Goal: Task Accomplishment & Management: Manage account settings

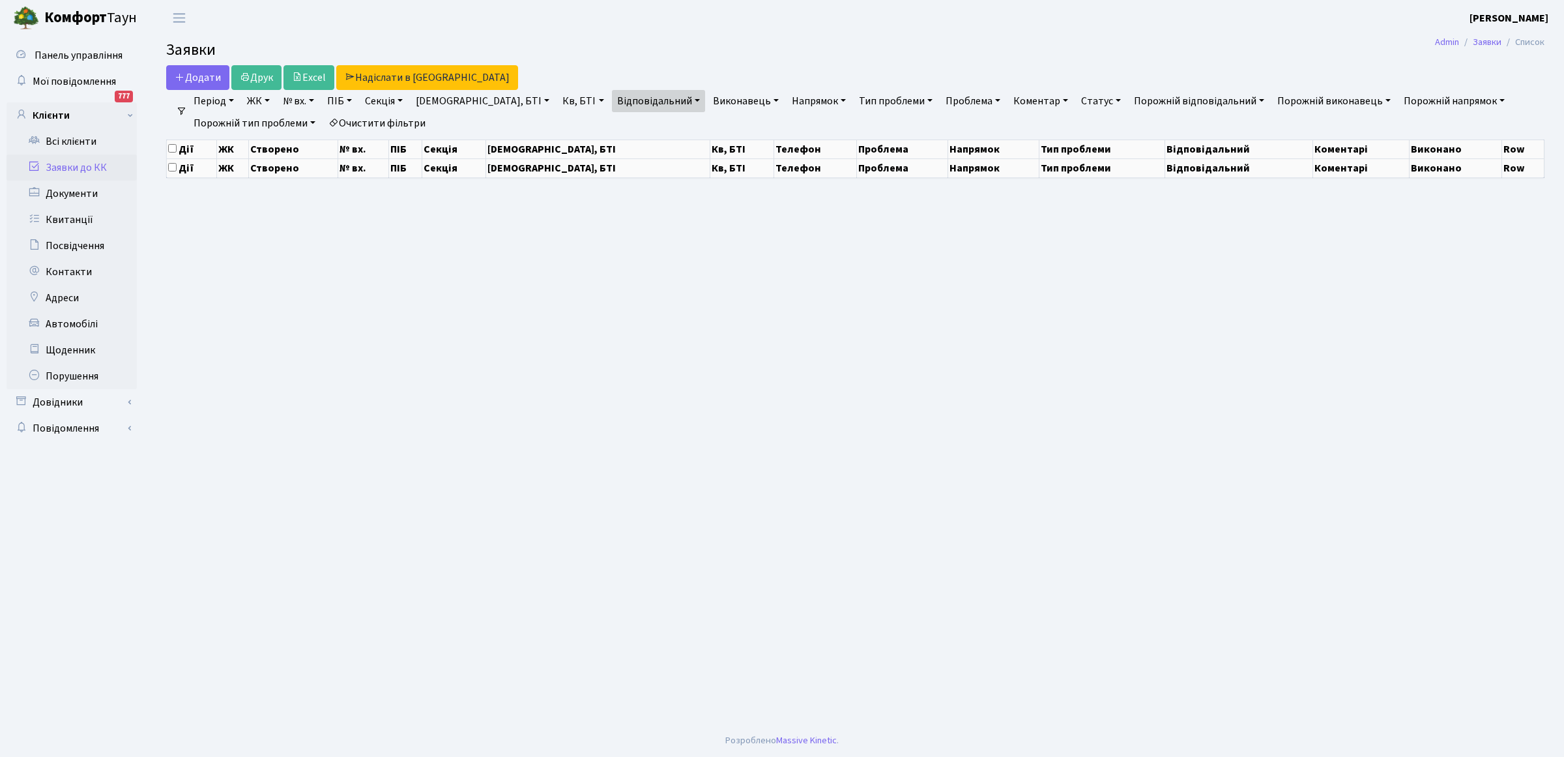
select select "25"
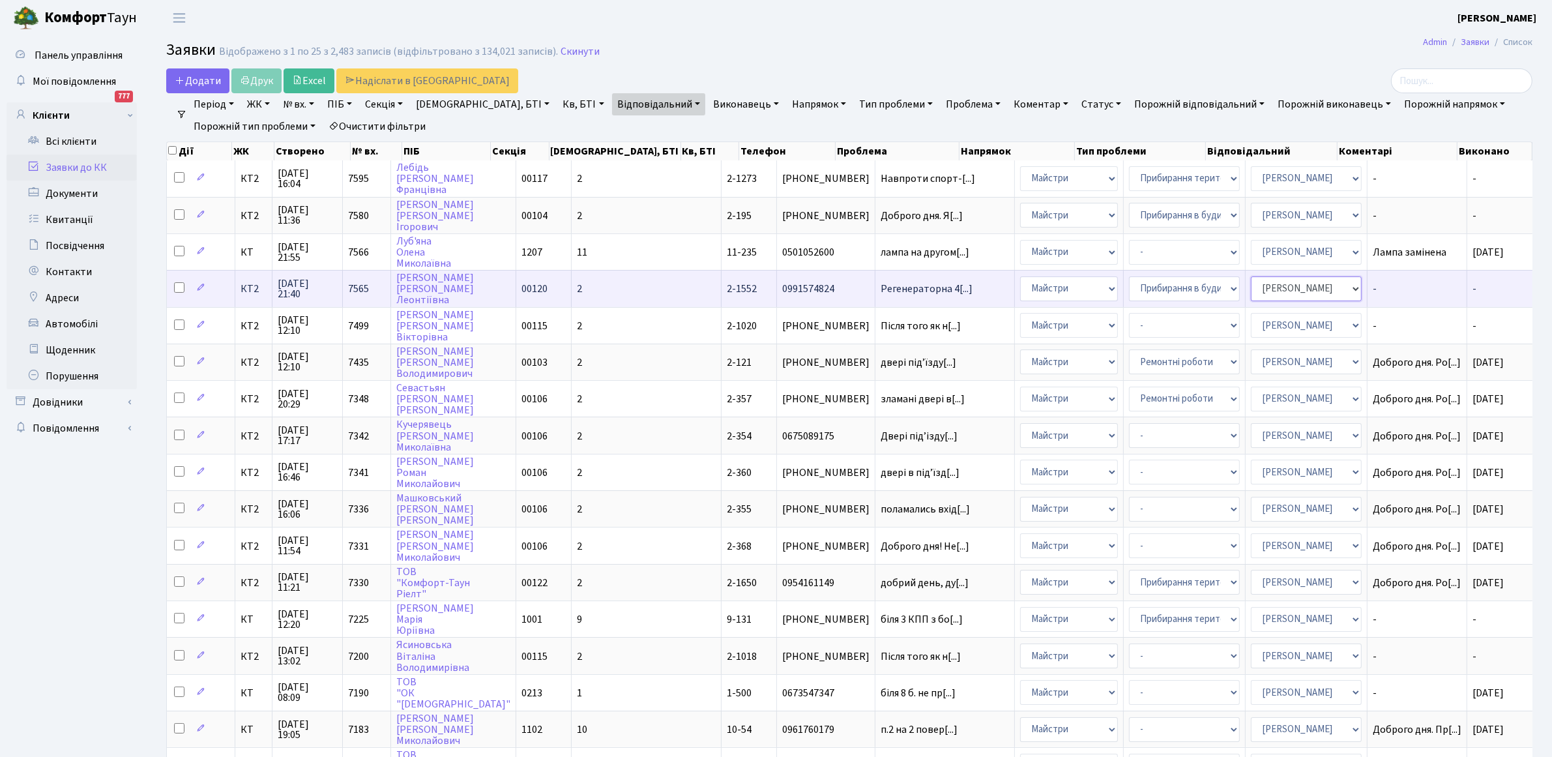
click at [1298, 285] on select "- Адміністратор ЖК КТ Вижул В. В. Гордієнко Н.В. Дядюшкін Д.Ю. Кипчук Т. А. Кла…" at bounding box center [1306, 288] width 111 height 25
select select "25"
click at [881, 289] on span "Регенераторна 4[...]" at bounding box center [927, 289] width 92 height 14
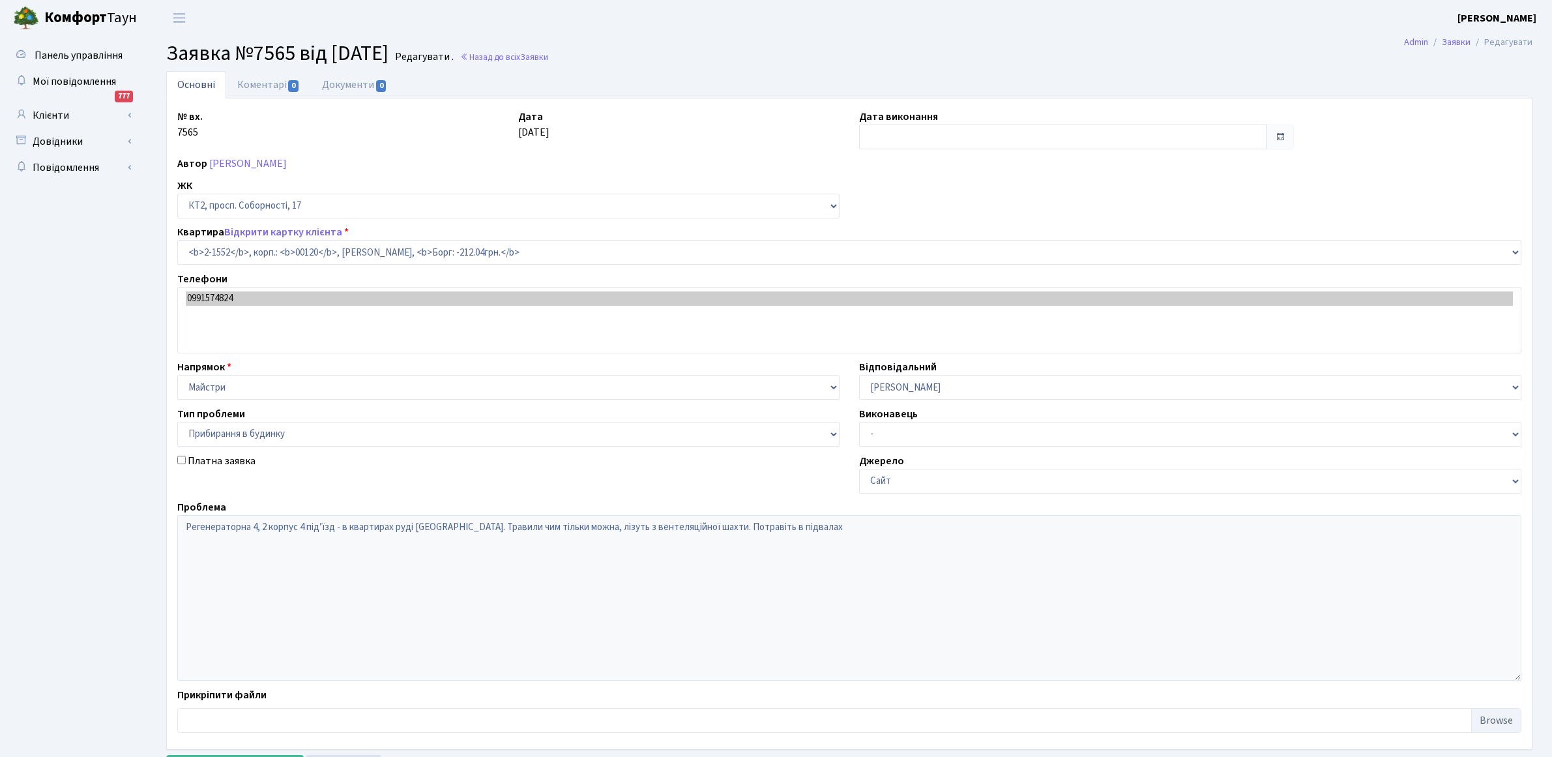
select select "13167"
select select "58"
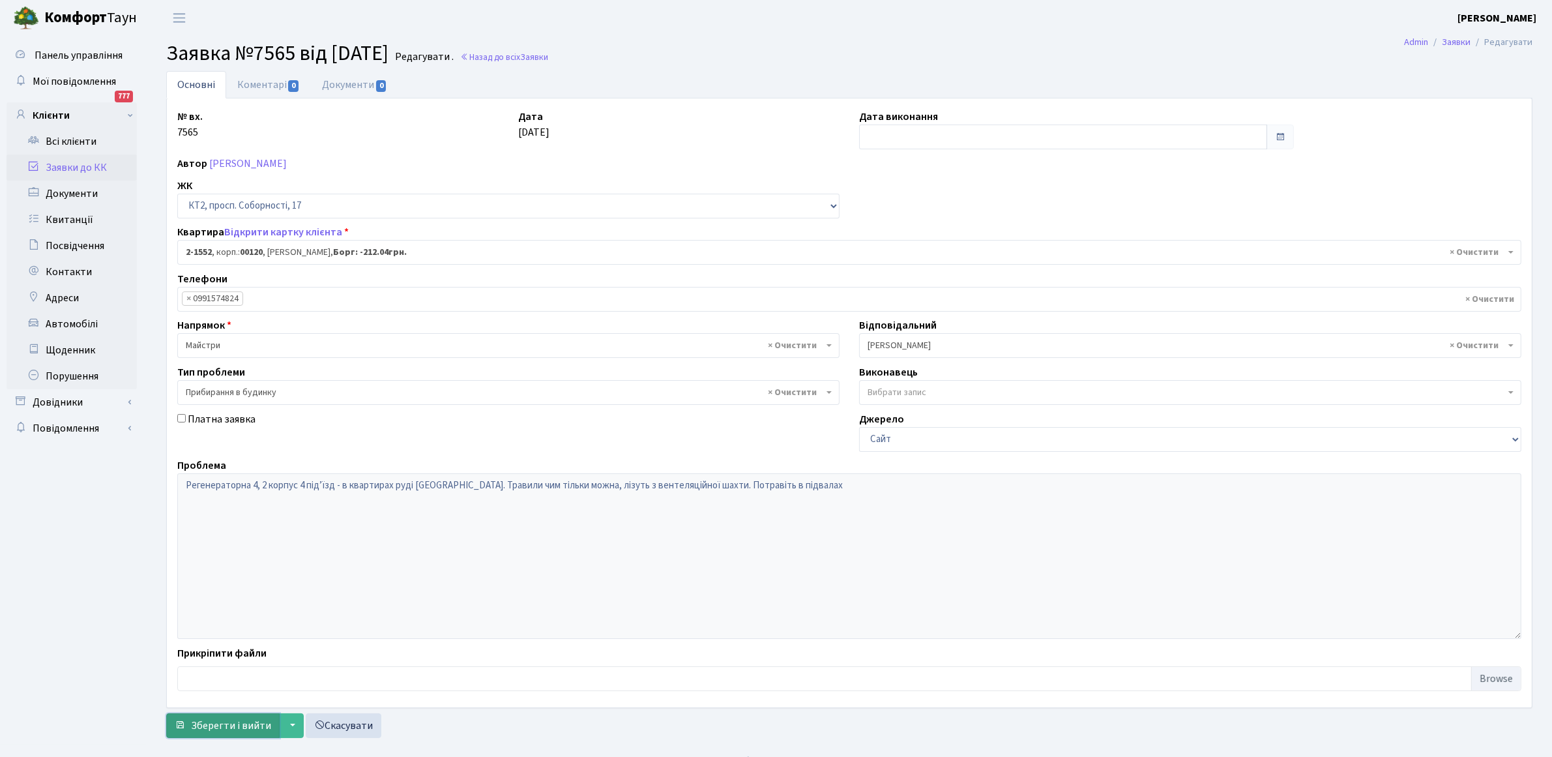
click at [253, 730] on span "Зберегти і вийти" at bounding box center [231, 725] width 80 height 14
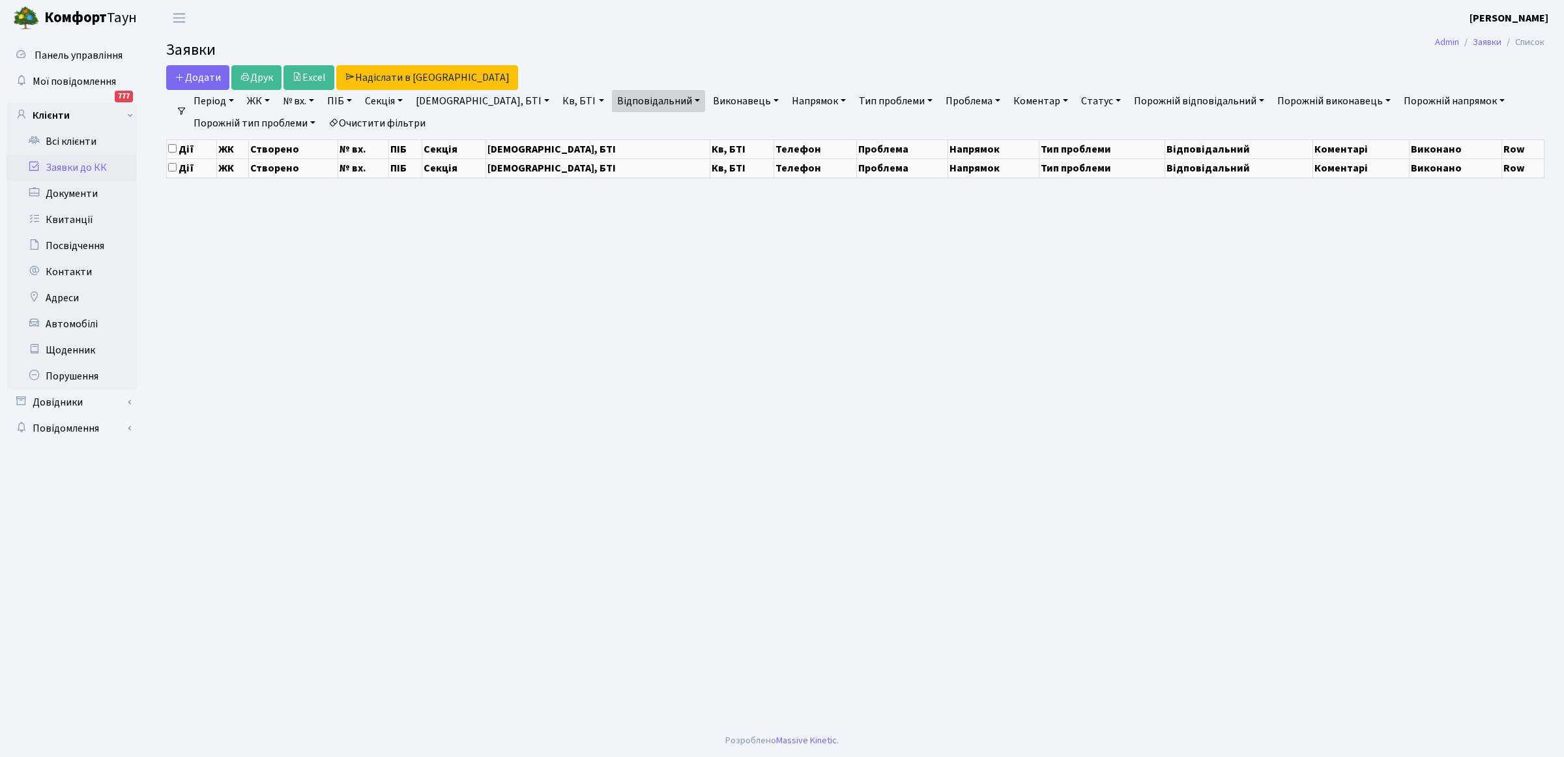
select select "25"
